Goal: Task Accomplishment & Management: Manage account settings

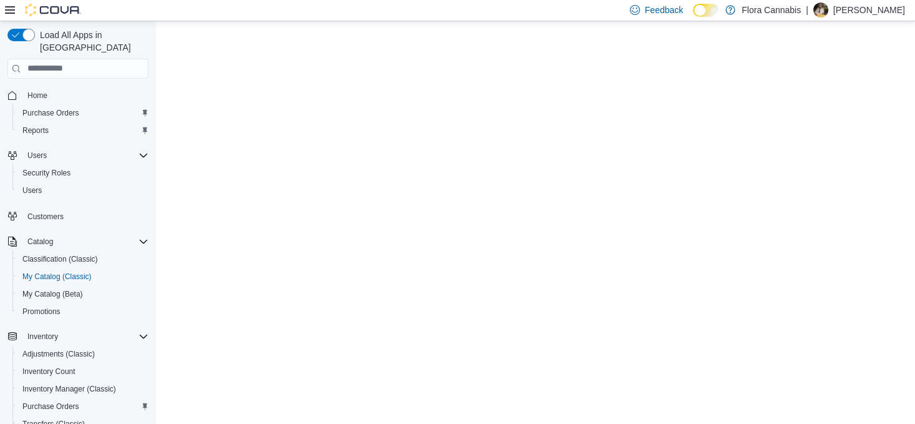
select select "**********"
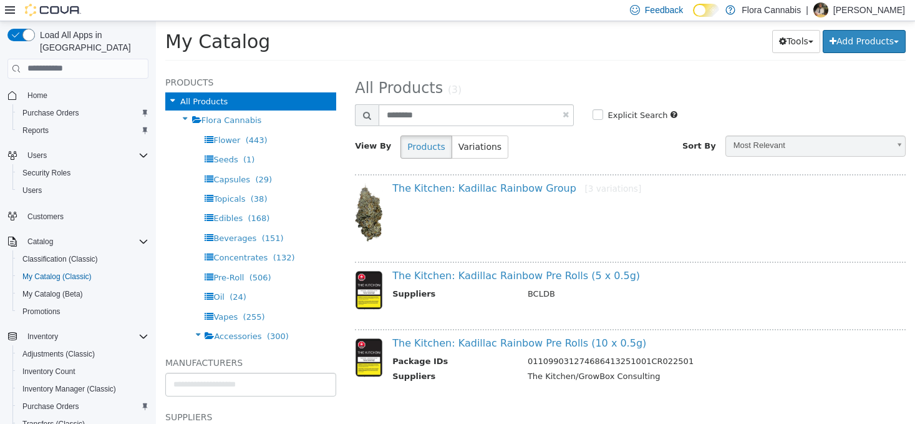
scroll to position [62, 0]
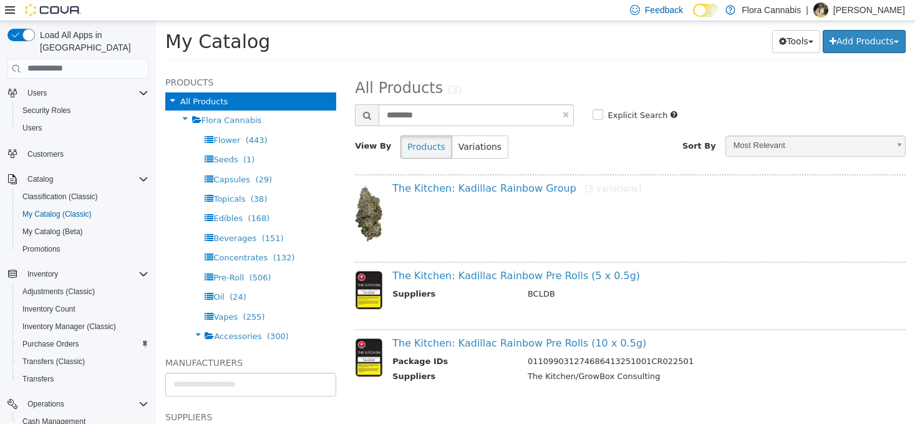
click at [881, 6] on p "[PERSON_NAME]" at bounding box center [870, 9] width 72 height 15
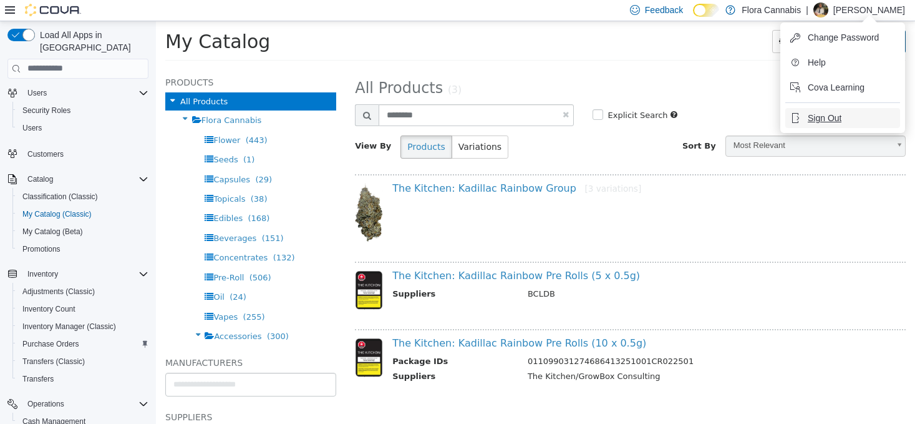
click at [822, 116] on span "Sign Out" at bounding box center [825, 118] width 34 height 12
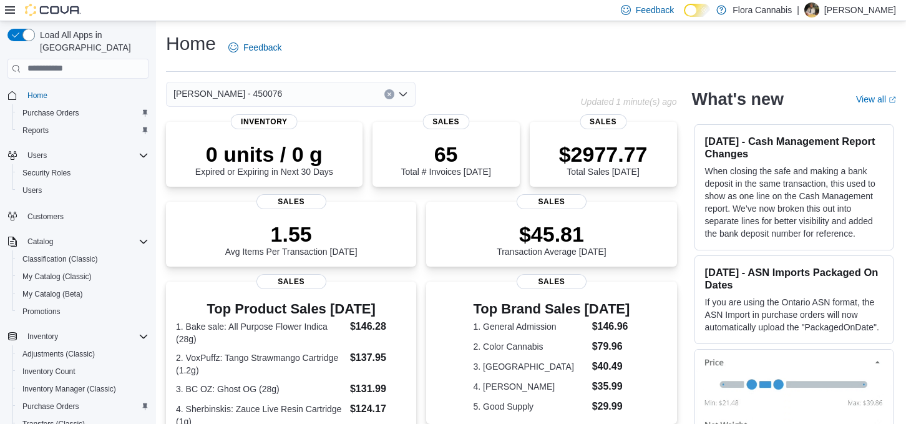
click at [298, 86] on div "[PERSON_NAME] - 450076" at bounding box center [291, 94] width 250 height 25
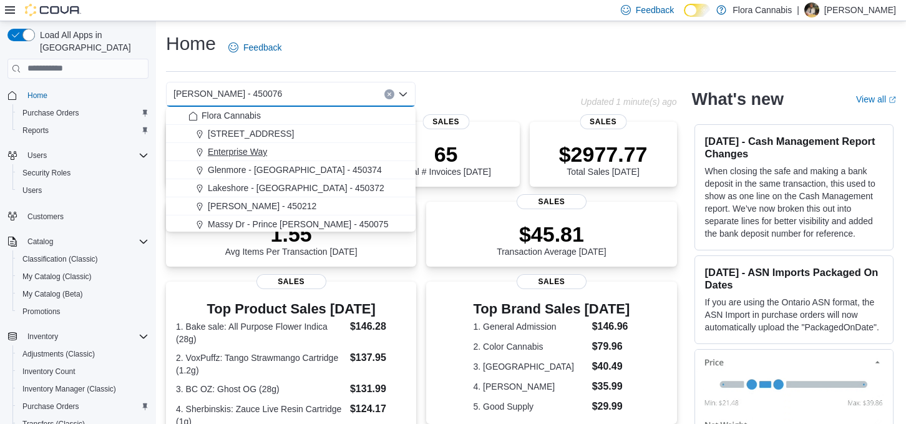
click at [235, 153] on span "Enterprise Way" at bounding box center [237, 151] width 59 height 12
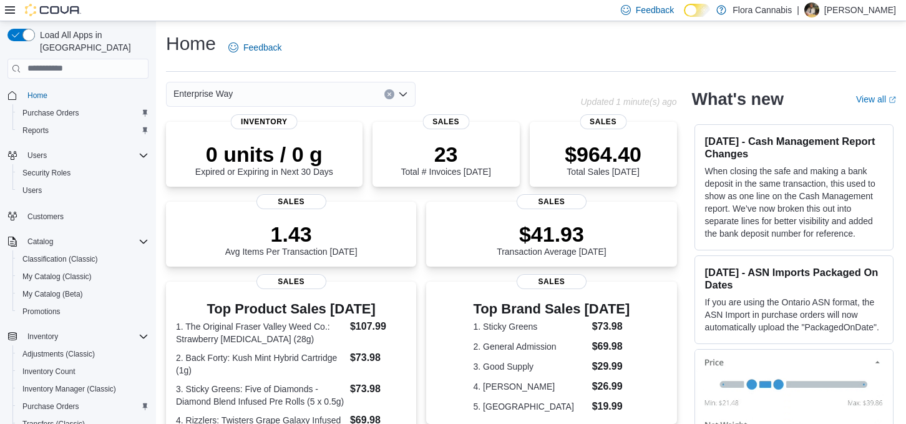
click at [280, 88] on div "Enterprise Way" at bounding box center [291, 94] width 250 height 25
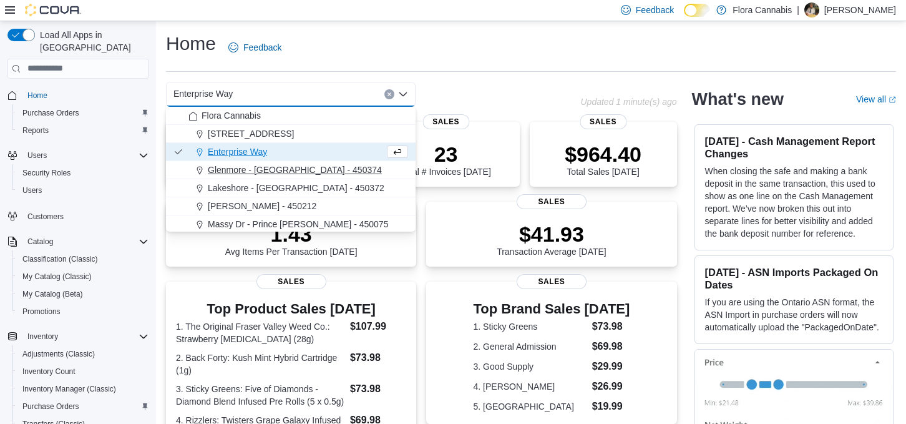
click at [246, 169] on span "Glenmore - [GEOGRAPHIC_DATA] - 450374" at bounding box center [295, 169] width 174 height 12
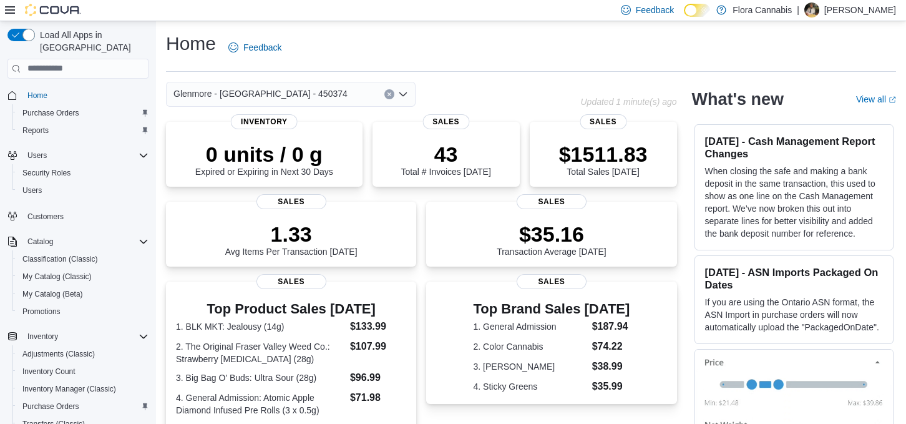
click at [273, 96] on span "Glenmore - [GEOGRAPHIC_DATA] - 450374" at bounding box center [260, 93] width 174 height 15
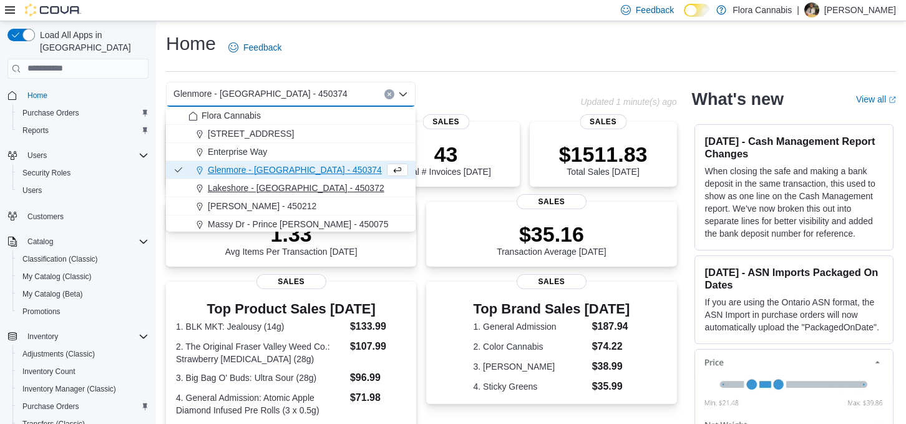
click at [253, 188] on span "Lakeshore - [GEOGRAPHIC_DATA] - 450372" at bounding box center [296, 188] width 177 height 12
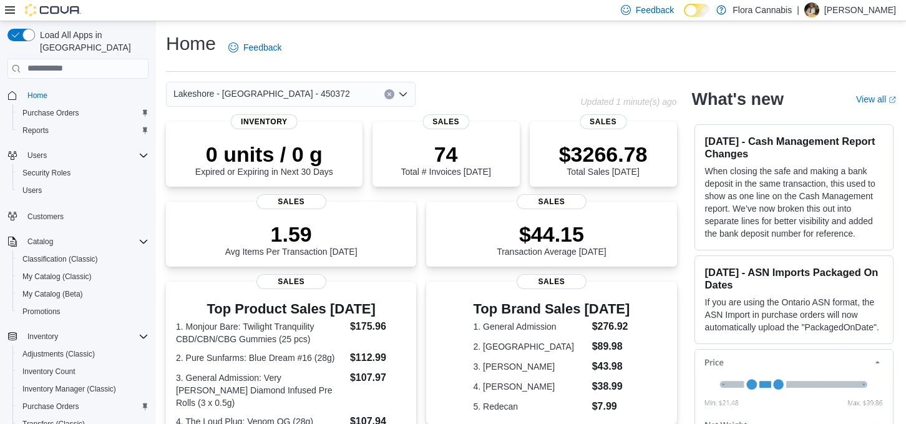
click at [293, 96] on div "Lakeshore - [GEOGRAPHIC_DATA] - 450372 Combo box. Selected. [GEOGRAPHIC_DATA] -…" at bounding box center [291, 94] width 250 height 25
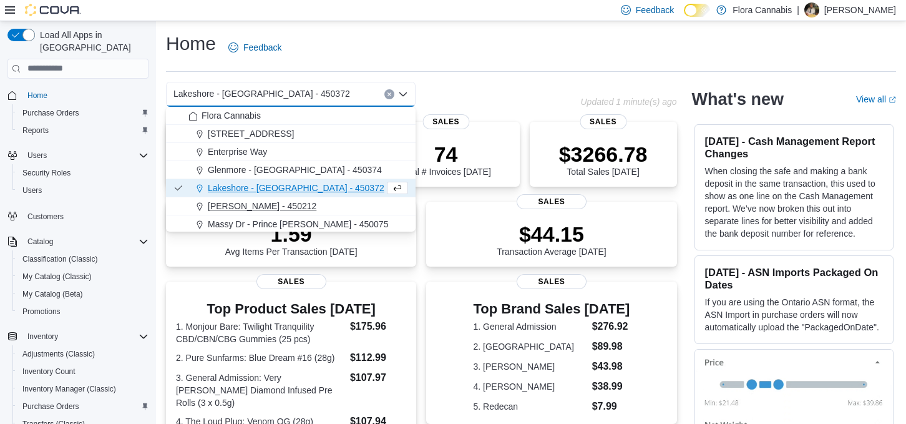
click at [265, 204] on span "[PERSON_NAME] - 450212" at bounding box center [262, 206] width 109 height 12
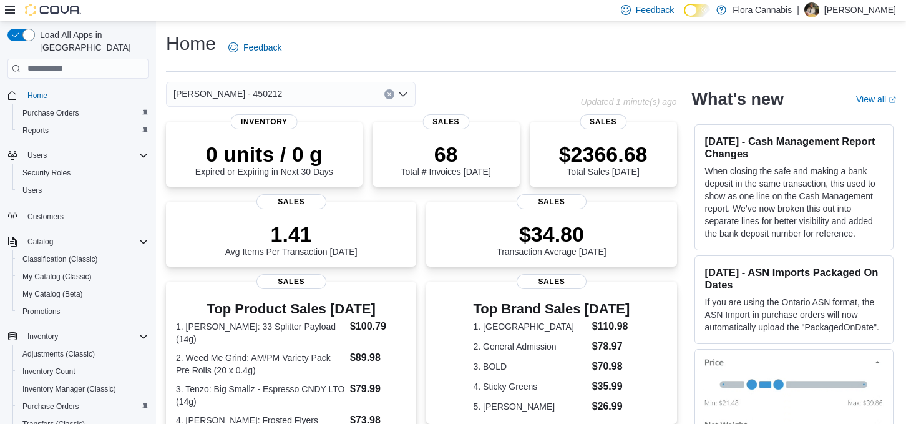
click at [302, 92] on div "[PERSON_NAME] - 450212" at bounding box center [291, 94] width 250 height 25
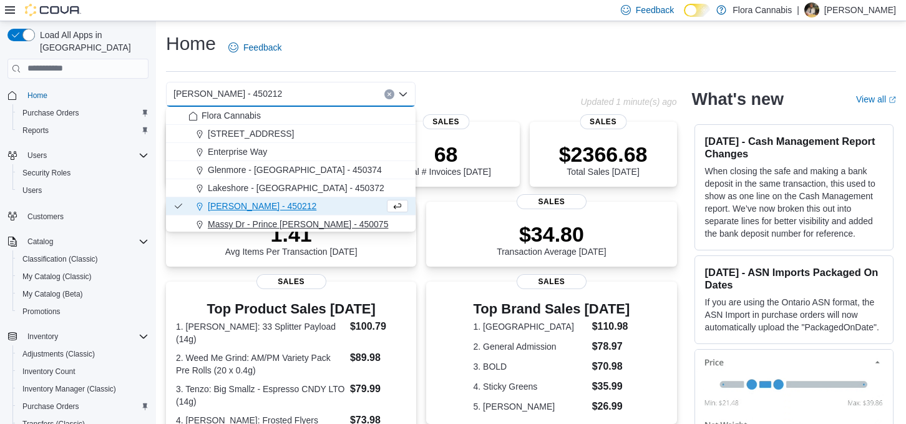
click at [256, 224] on span "Massy Dr - Prince [PERSON_NAME] - 450075" at bounding box center [298, 224] width 180 height 12
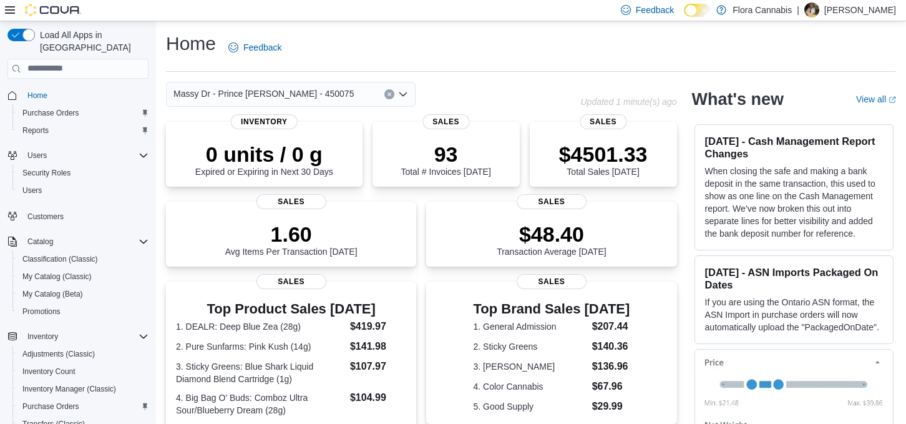
click at [328, 95] on div "Massy Dr - Prince [PERSON_NAME] - 450075 Combo box. Selected. Massy Dr - Prince…" at bounding box center [291, 94] width 250 height 25
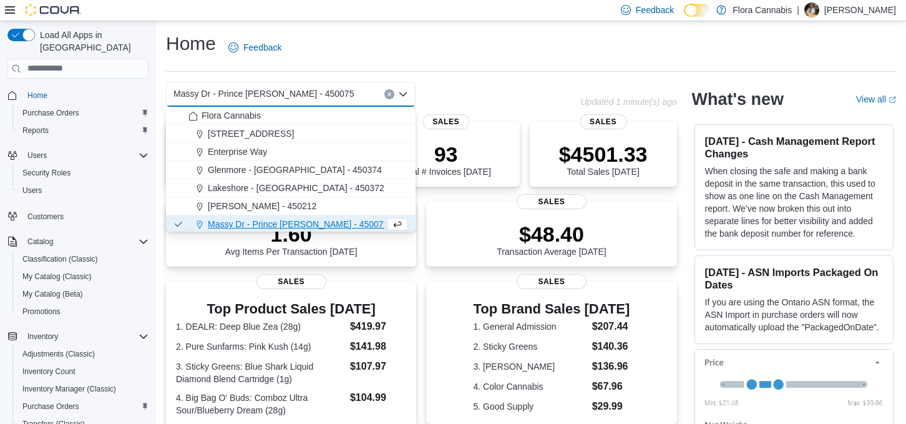
scroll to position [38, 0]
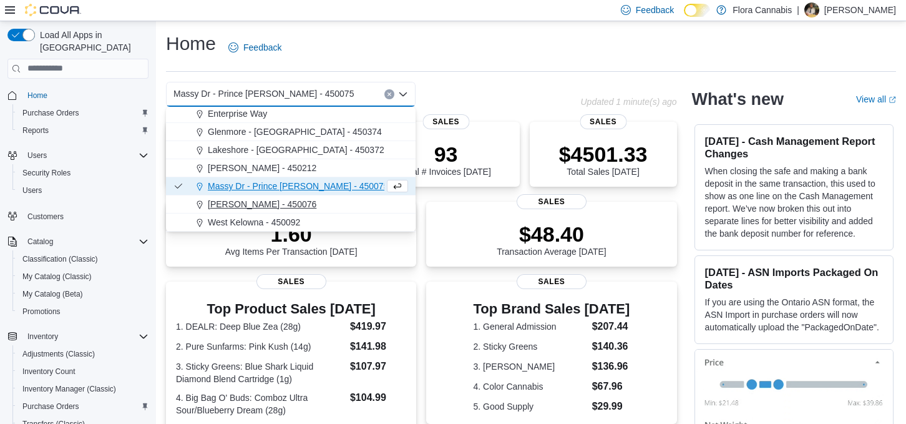
click at [253, 202] on span "[PERSON_NAME] - 450076" at bounding box center [262, 204] width 109 height 12
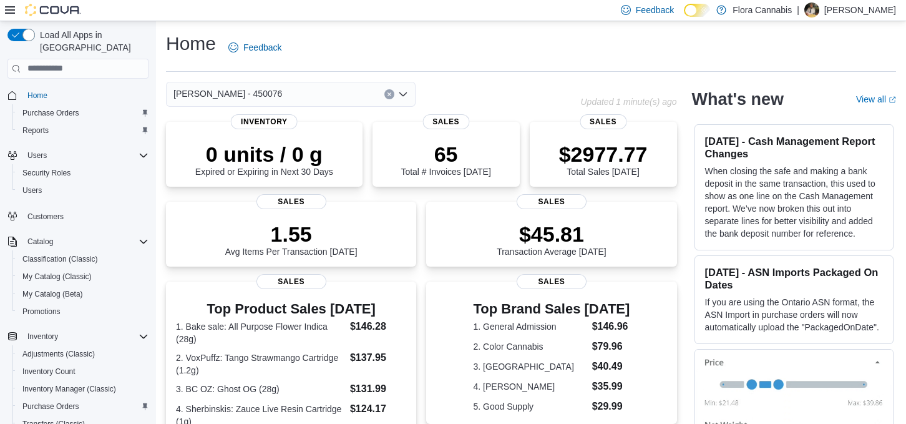
click at [308, 96] on div "[PERSON_NAME] - 450076" at bounding box center [291, 94] width 250 height 25
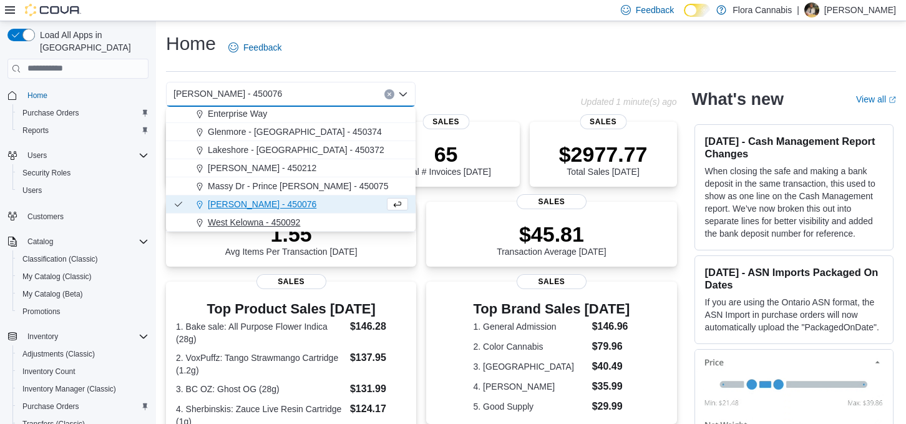
click at [215, 226] on span "West Kelowna - 450092" at bounding box center [254, 222] width 92 height 12
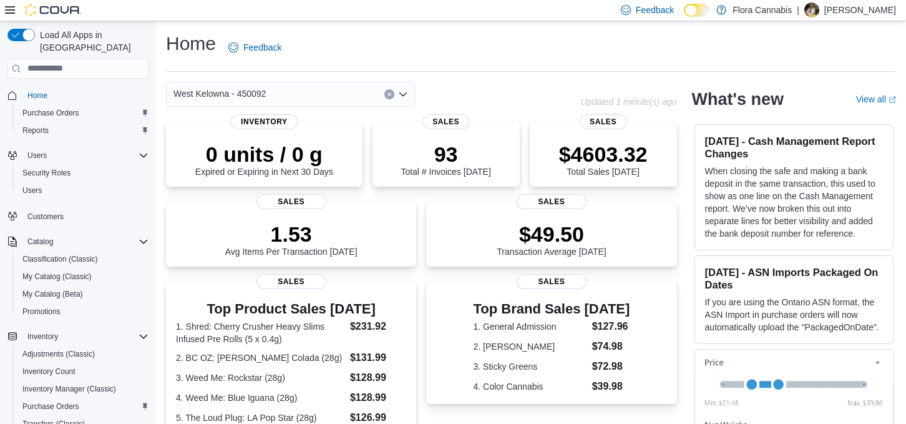
click at [277, 93] on div "West Kelowna - 450092 Combo box. Selected. [GEOGRAPHIC_DATA] - 450092. Press Ba…" at bounding box center [291, 94] width 250 height 25
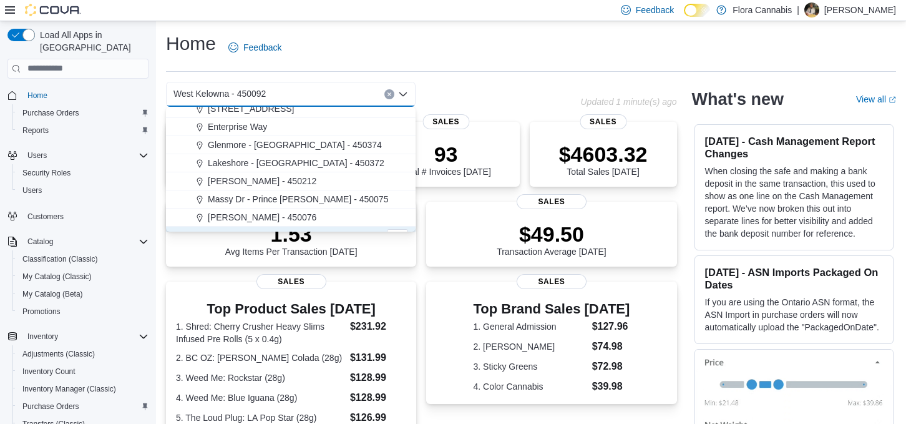
scroll to position [38, 0]
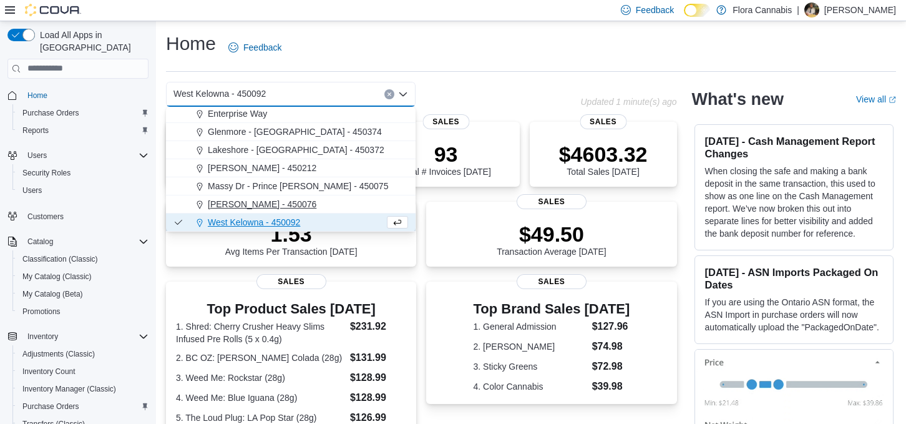
click at [221, 202] on span "[PERSON_NAME] - 450076" at bounding box center [262, 204] width 109 height 12
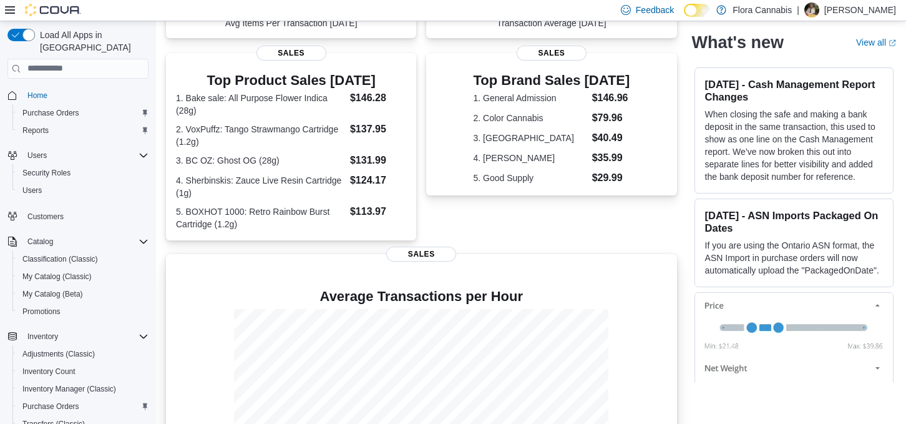
scroll to position [0, 0]
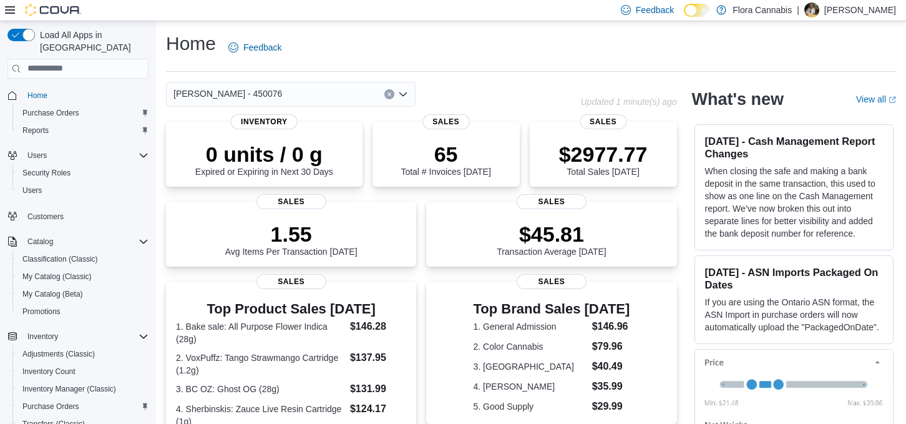
click at [867, 10] on p "[PERSON_NAME]" at bounding box center [860, 9] width 72 height 15
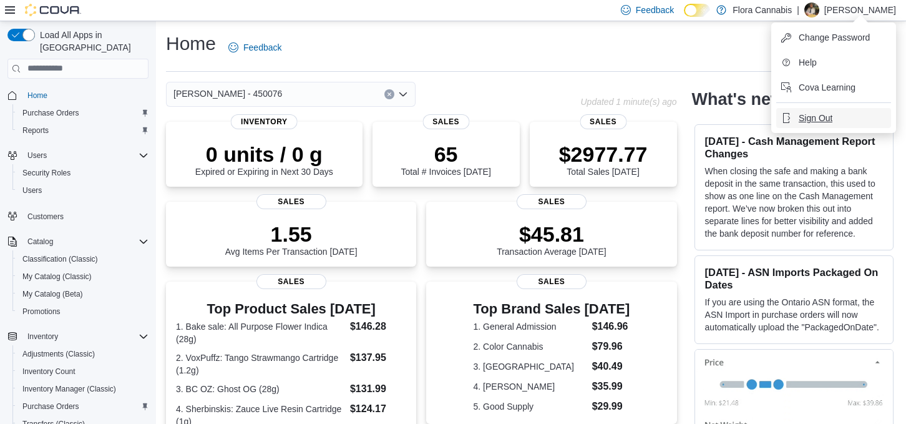
click at [805, 115] on span "Sign Out" at bounding box center [816, 118] width 34 height 12
